Goal: Task Accomplishment & Management: Manage account settings

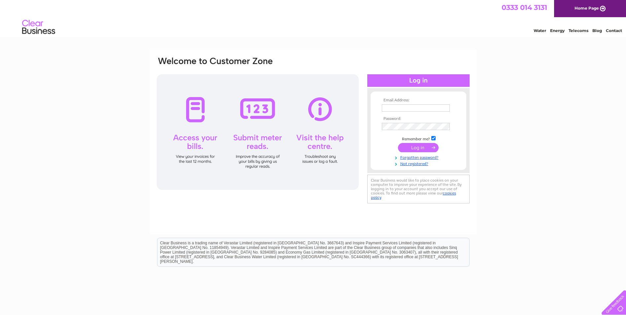
type input "accounts@demys.com"
click at [431, 146] on input "submit" at bounding box center [418, 147] width 41 height 9
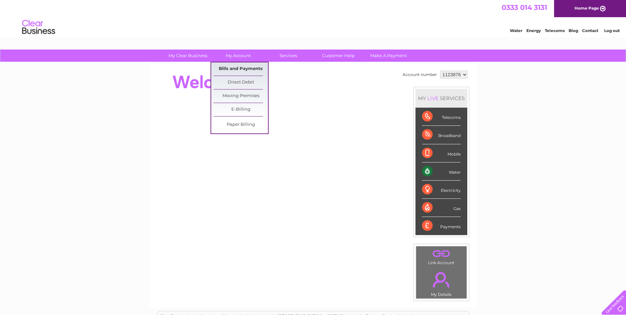
click at [240, 68] on link "Bills and Payments" at bounding box center [240, 68] width 54 height 13
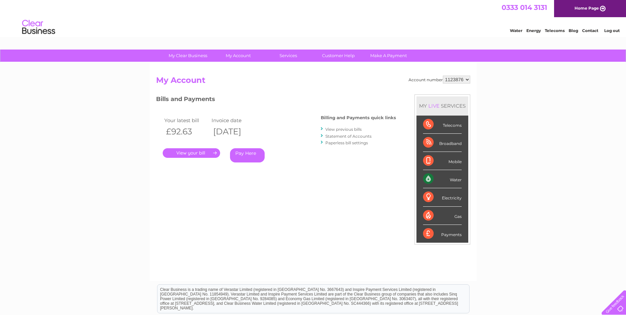
click at [187, 154] on link "." at bounding box center [191, 153] width 57 height 10
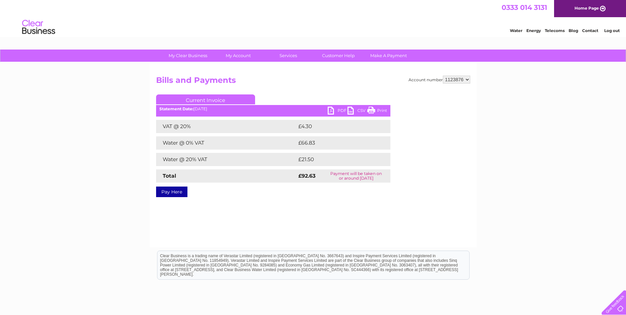
click at [343, 111] on link "PDF" at bounding box center [338, 112] width 20 height 10
click at [606, 32] on link "Log out" at bounding box center [612, 30] width 16 height 5
